Goal: Information Seeking & Learning: Learn about a topic

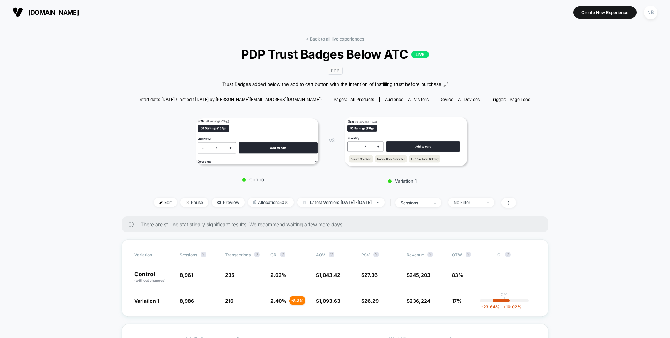
click at [43, 9] on span "[DOMAIN_NAME]" at bounding box center [53, 12] width 51 height 7
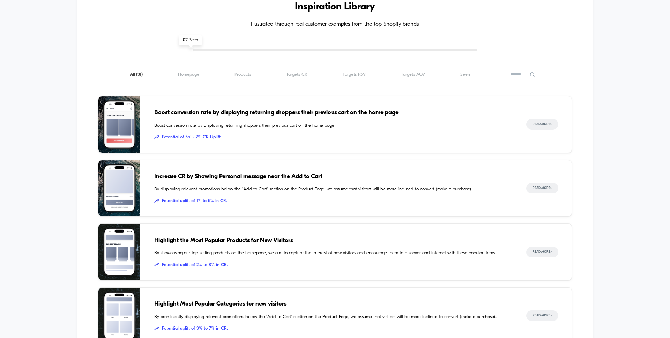
scroll to position [232, 0]
click at [304, 78] on div "All ( 31 ) Homepage ( 31 ) Products ( 31 ) Targets CR ( 31 ) Targets PSV ( 31 )…" at bounding box center [335, 74] width 474 height 8
click at [304, 74] on span "Targets CR ( 31 )" at bounding box center [296, 74] width 21 height 5
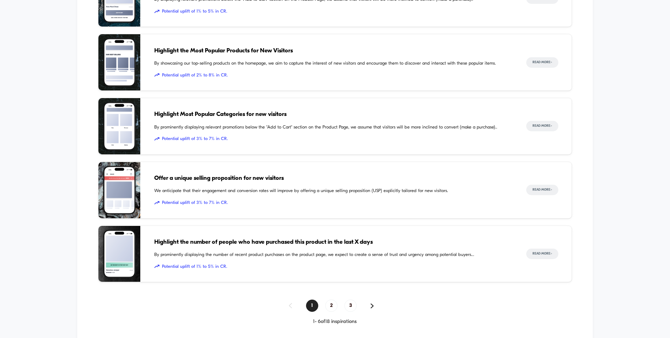
scroll to position [424, 0]
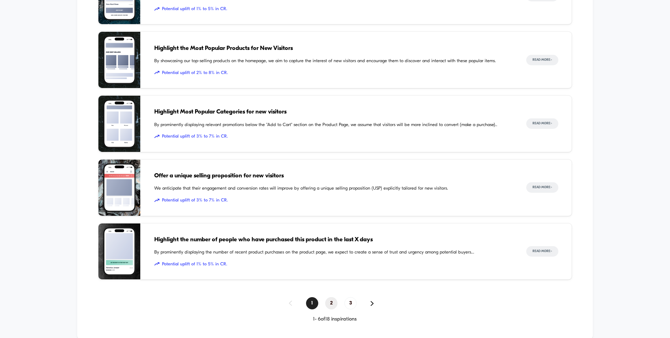
click at [331, 307] on span "2" at bounding box center [331, 303] width 12 height 12
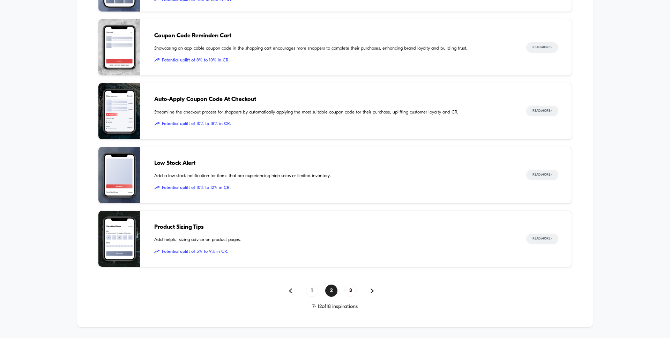
scroll to position [437, 0]
click at [350, 291] on span "3" at bounding box center [350, 290] width 12 height 12
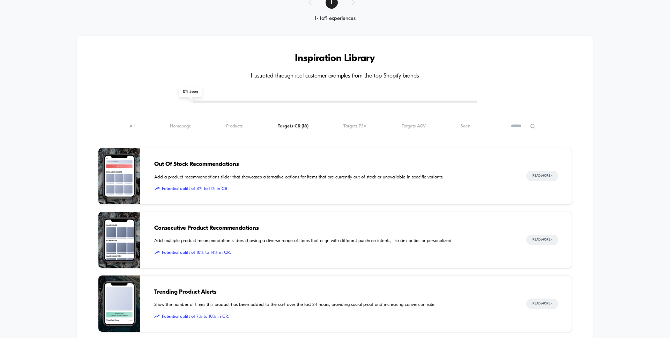
scroll to position [179, 0]
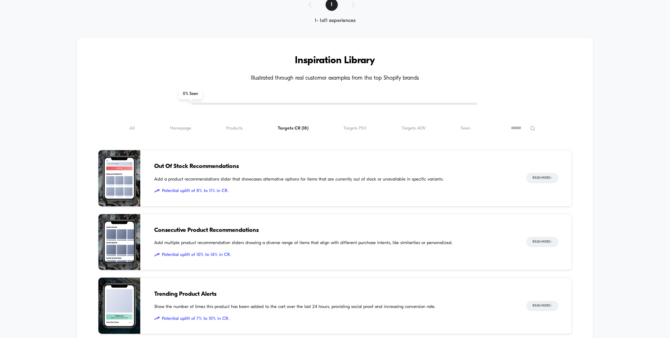
click at [238, 125] on div "All ( 18 ) Homepage ( 18 ) Products ( 18 ) Targets CR ( 18 ) Targets PSV ( 18 )…" at bounding box center [335, 128] width 474 height 8
click at [238, 130] on span "Products ( 18 )" at bounding box center [234, 128] width 16 height 5
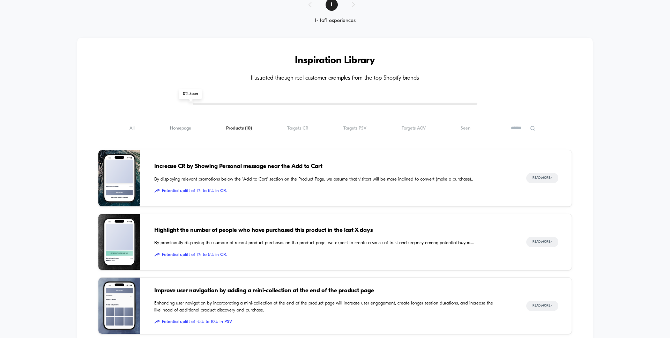
click at [184, 129] on span "Homepage ( 10 )" at bounding box center [180, 128] width 21 height 5
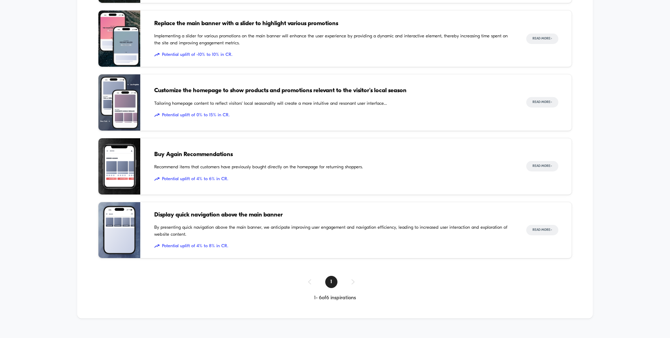
scroll to position [450, 0]
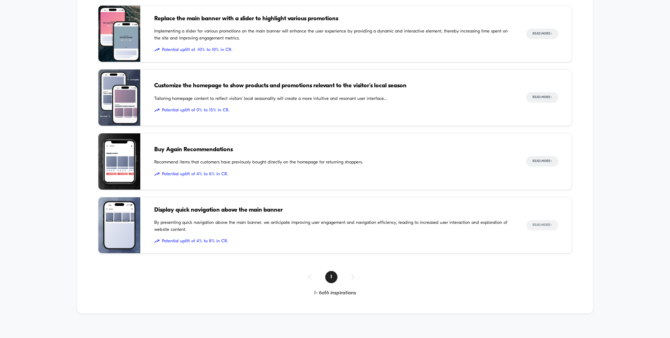
click at [545, 223] on button "Read More >" at bounding box center [542, 225] width 32 height 10
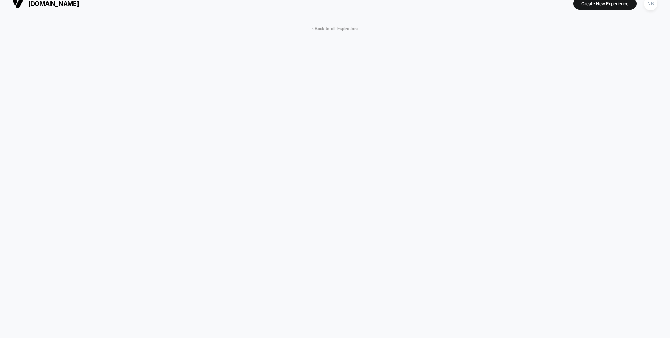
scroll to position [10, 0]
